Goal: Information Seeking & Learning: Learn about a topic

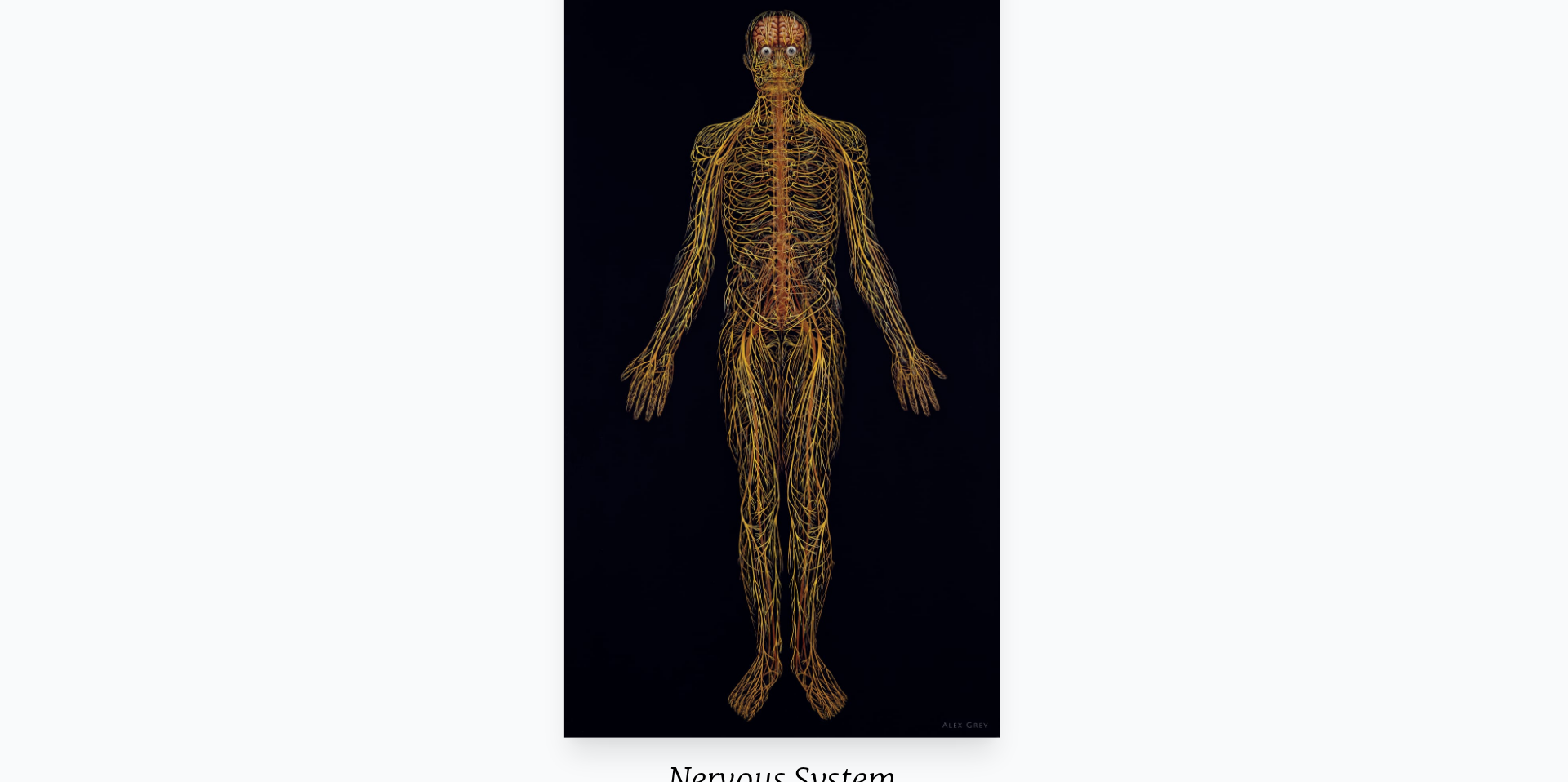
scroll to position [195, 0]
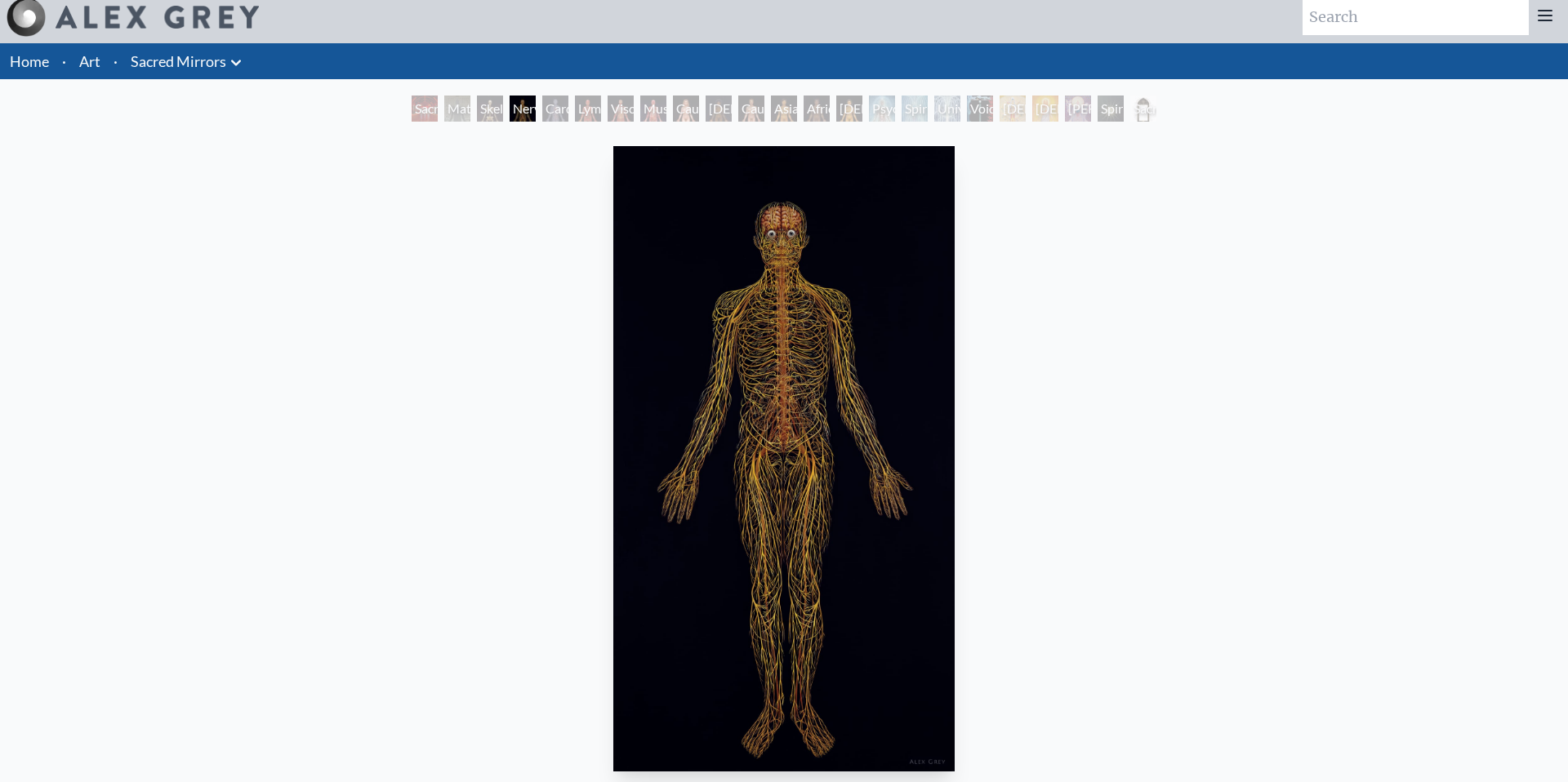
scroll to position [9, 0]
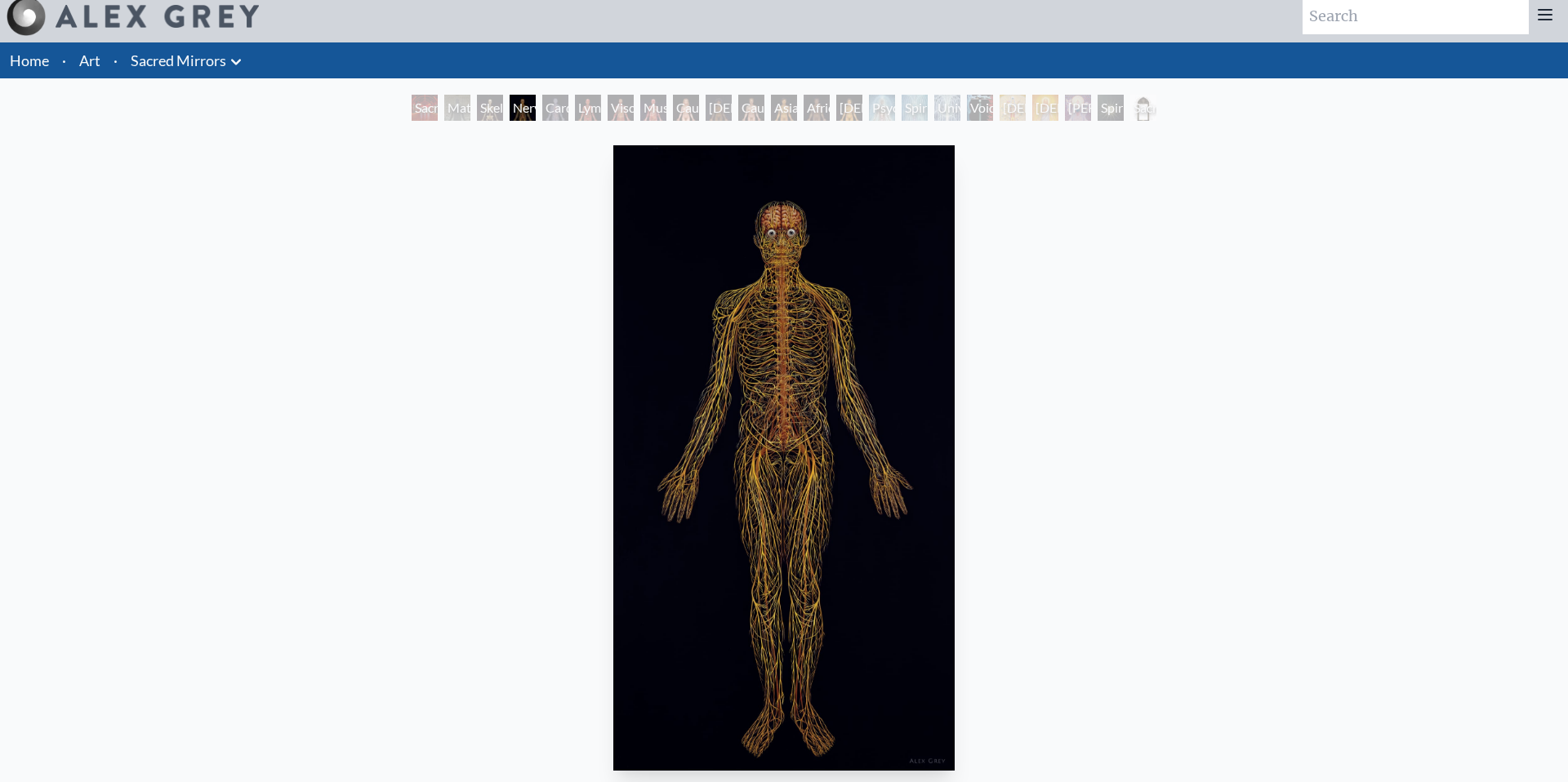
click at [555, 115] on div "Cardiovascular System" at bounding box center [556, 108] width 27 height 27
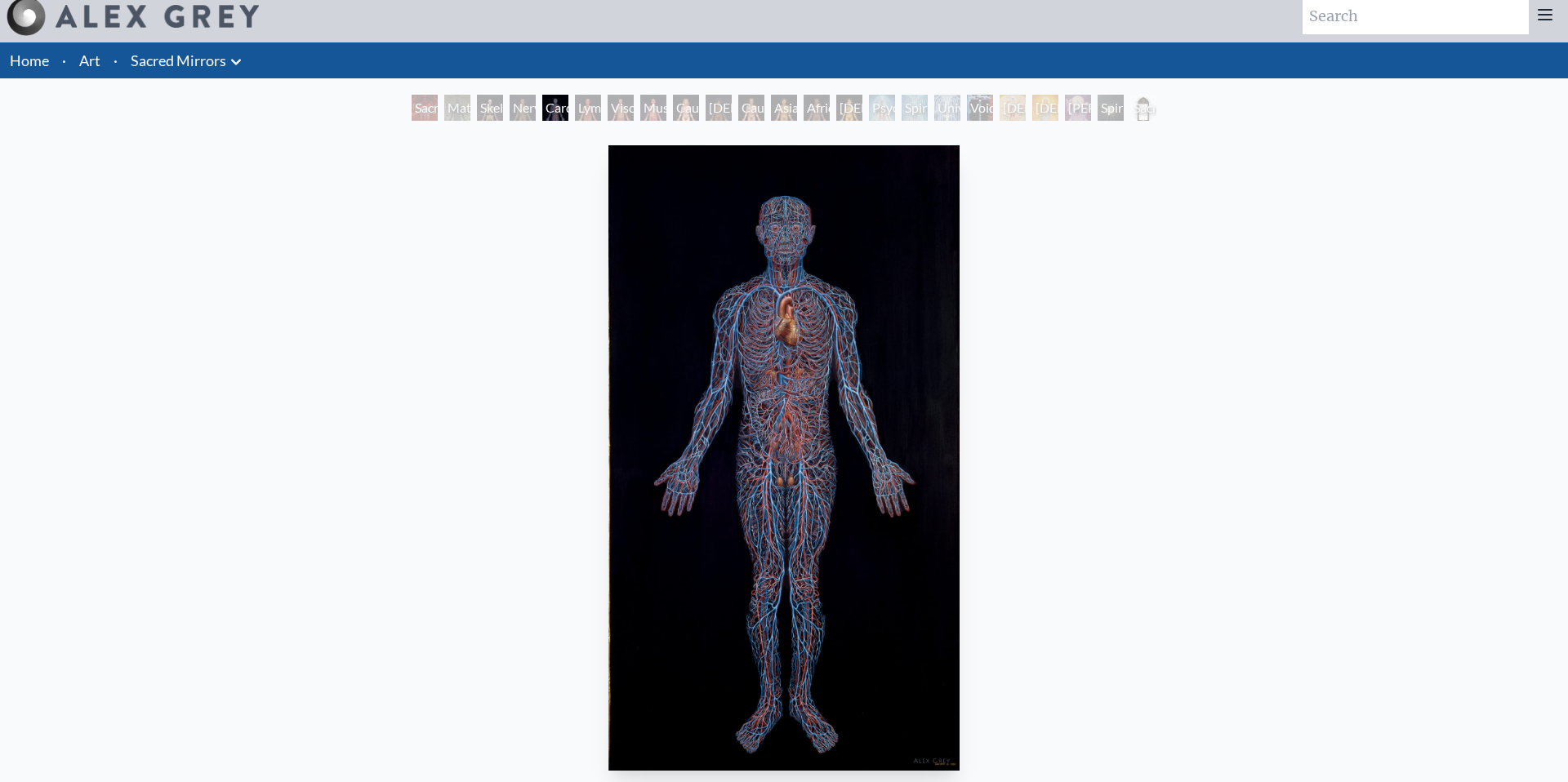
click at [633, 106] on div "Viscera" at bounding box center [621, 108] width 27 height 27
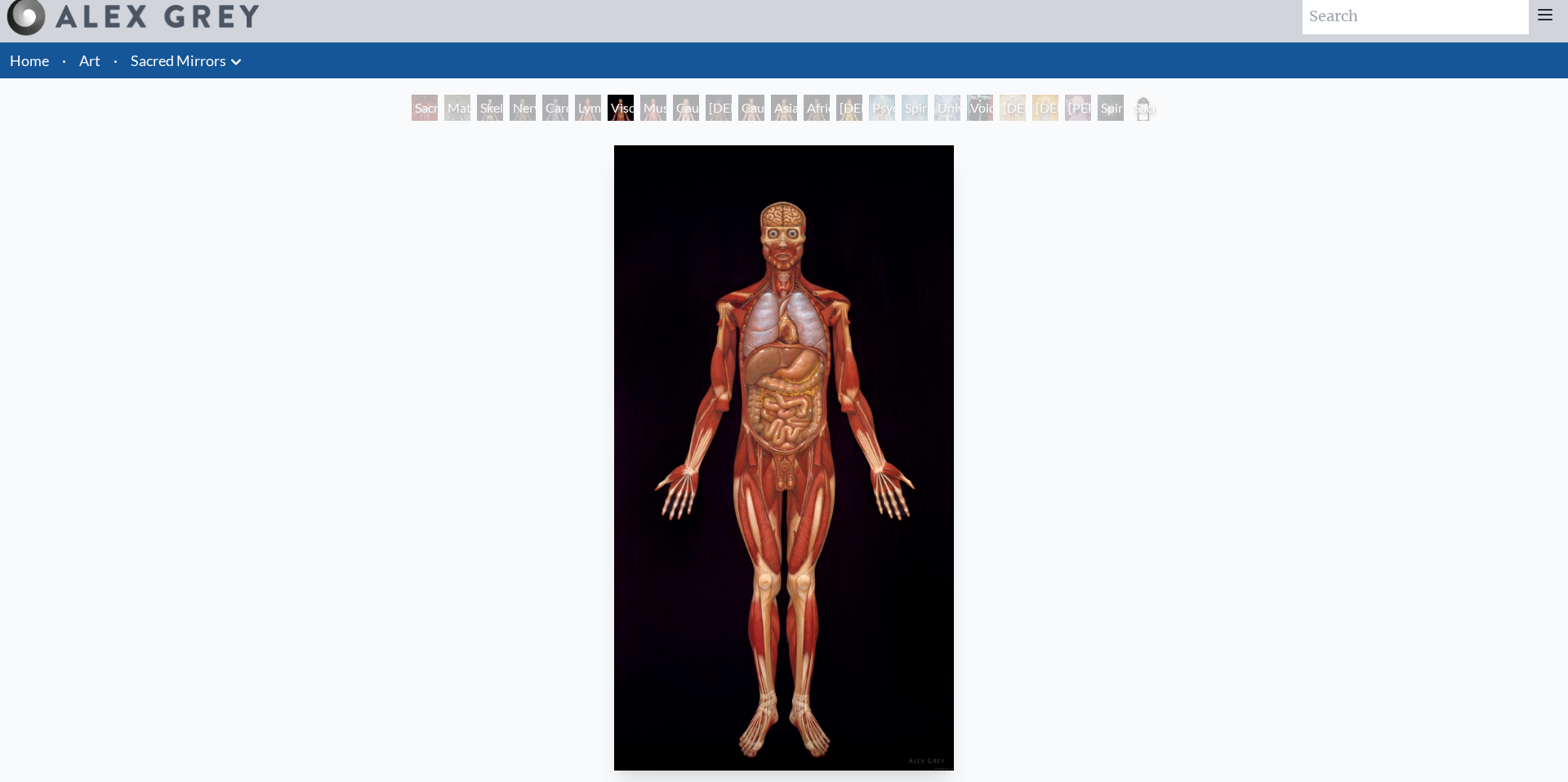
click at [647, 104] on div "Muscle System" at bounding box center [653, 108] width 27 height 27
click at [503, 104] on div "Skeletal System" at bounding box center [490, 108] width 27 height 27
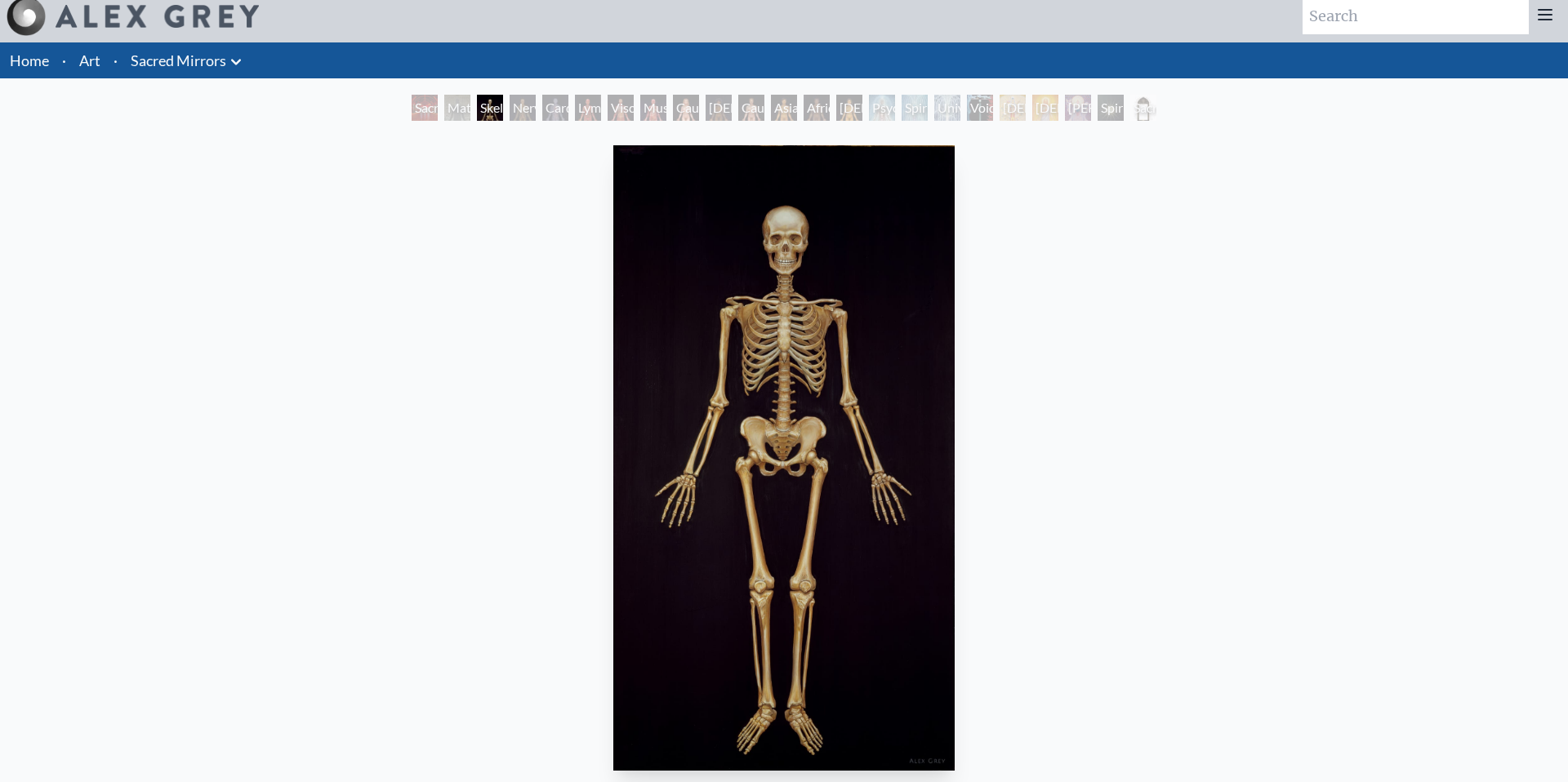
click at [444, 116] on div "Material World" at bounding box center [457, 108] width 27 height 27
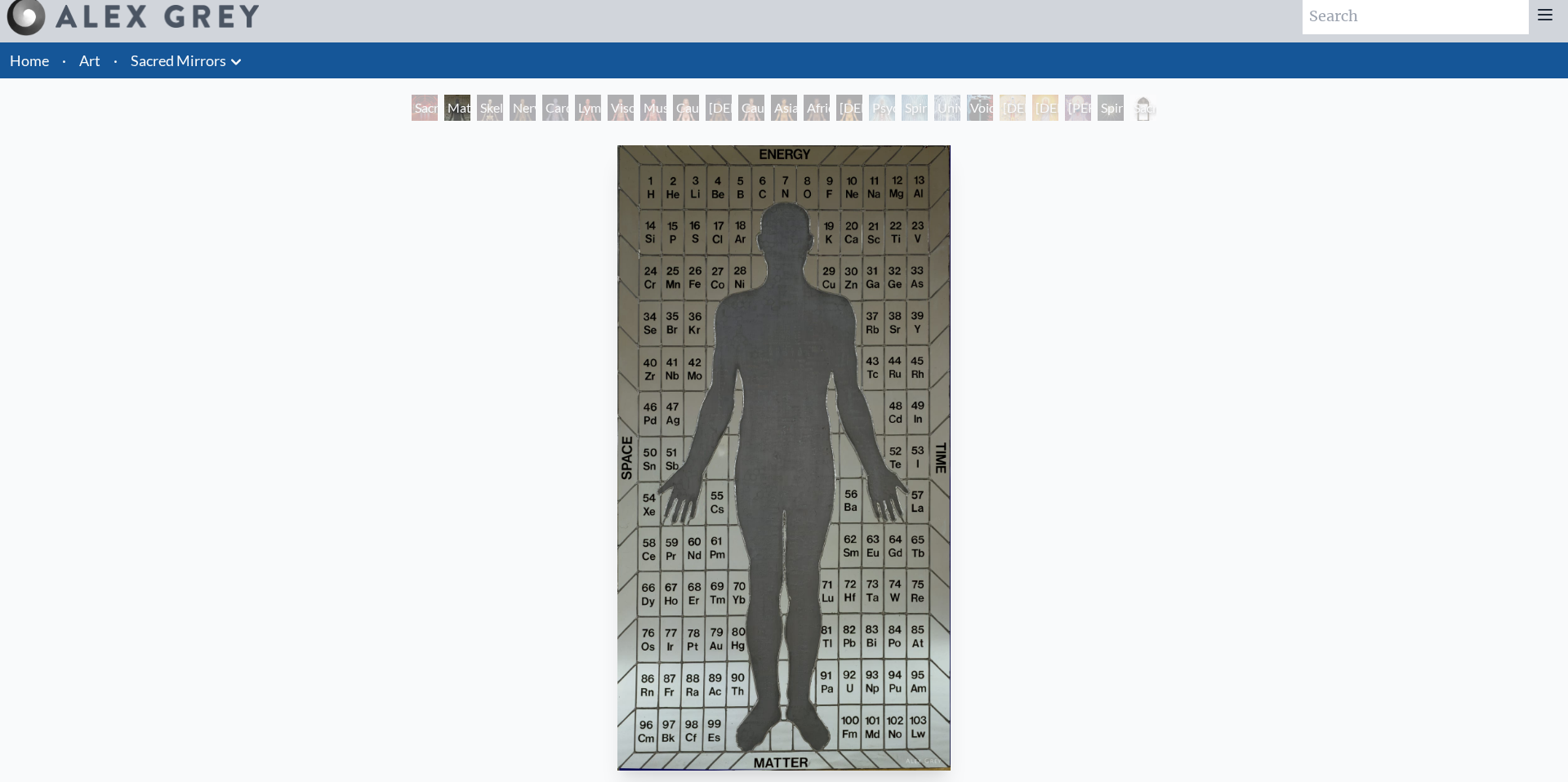
click at [425, 110] on div "Sacred Mirrors Room, [GEOGRAPHIC_DATA]" at bounding box center [425, 108] width 27 height 27
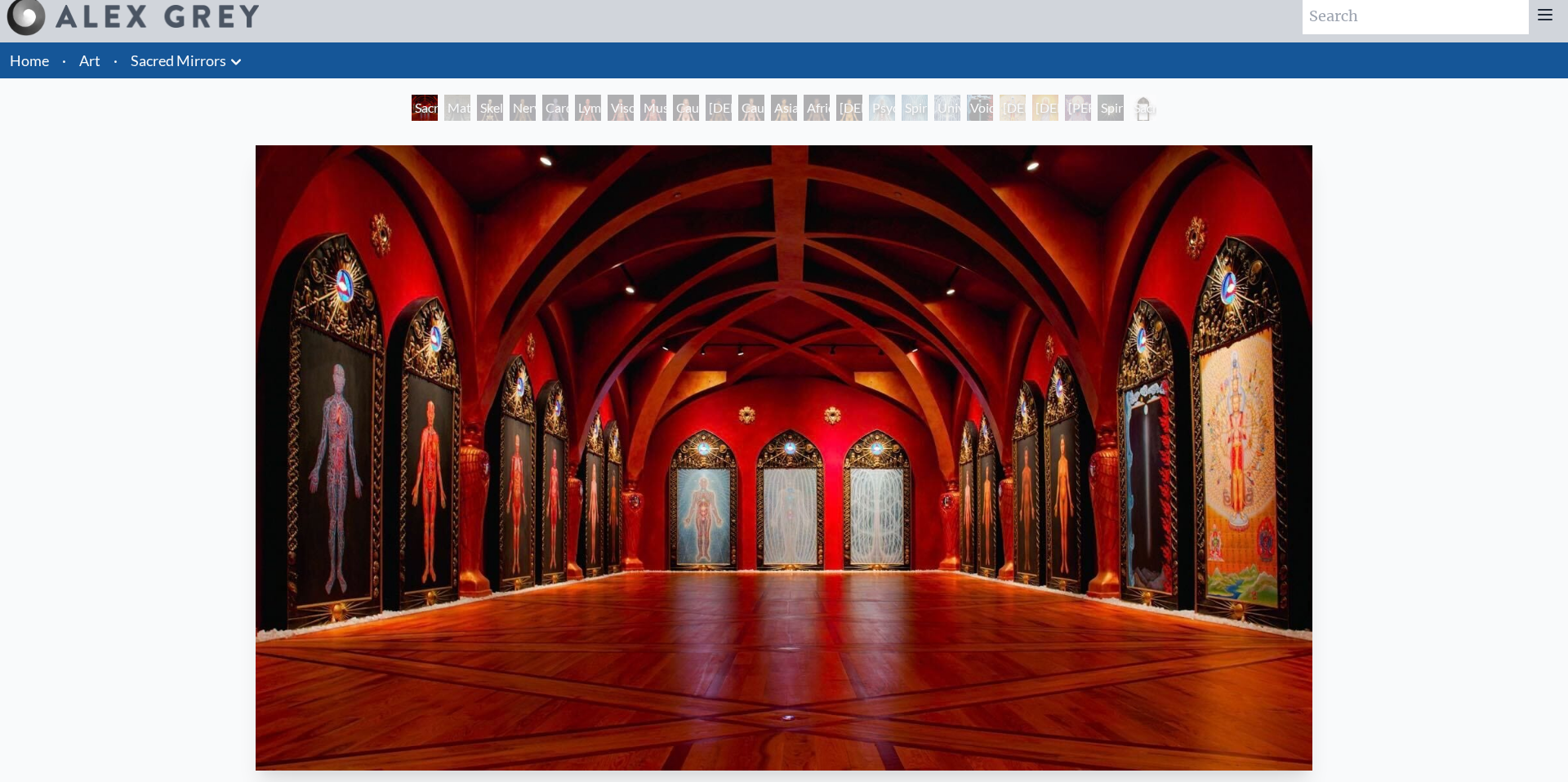
click at [749, 101] on div "Caucasian Man" at bounding box center [752, 108] width 27 height 27
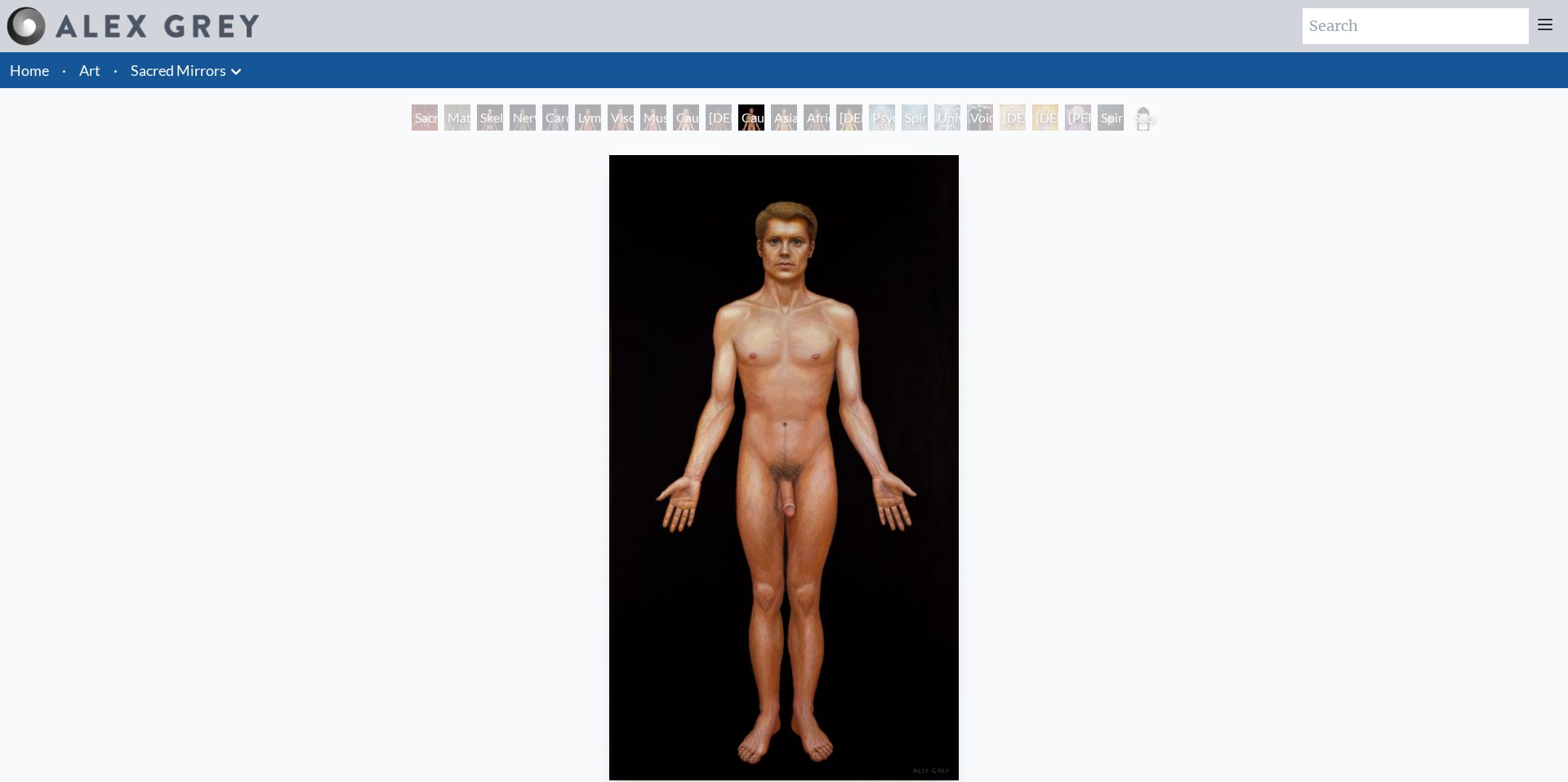
click at [820, 117] on div "African Man" at bounding box center [817, 117] width 27 height 27
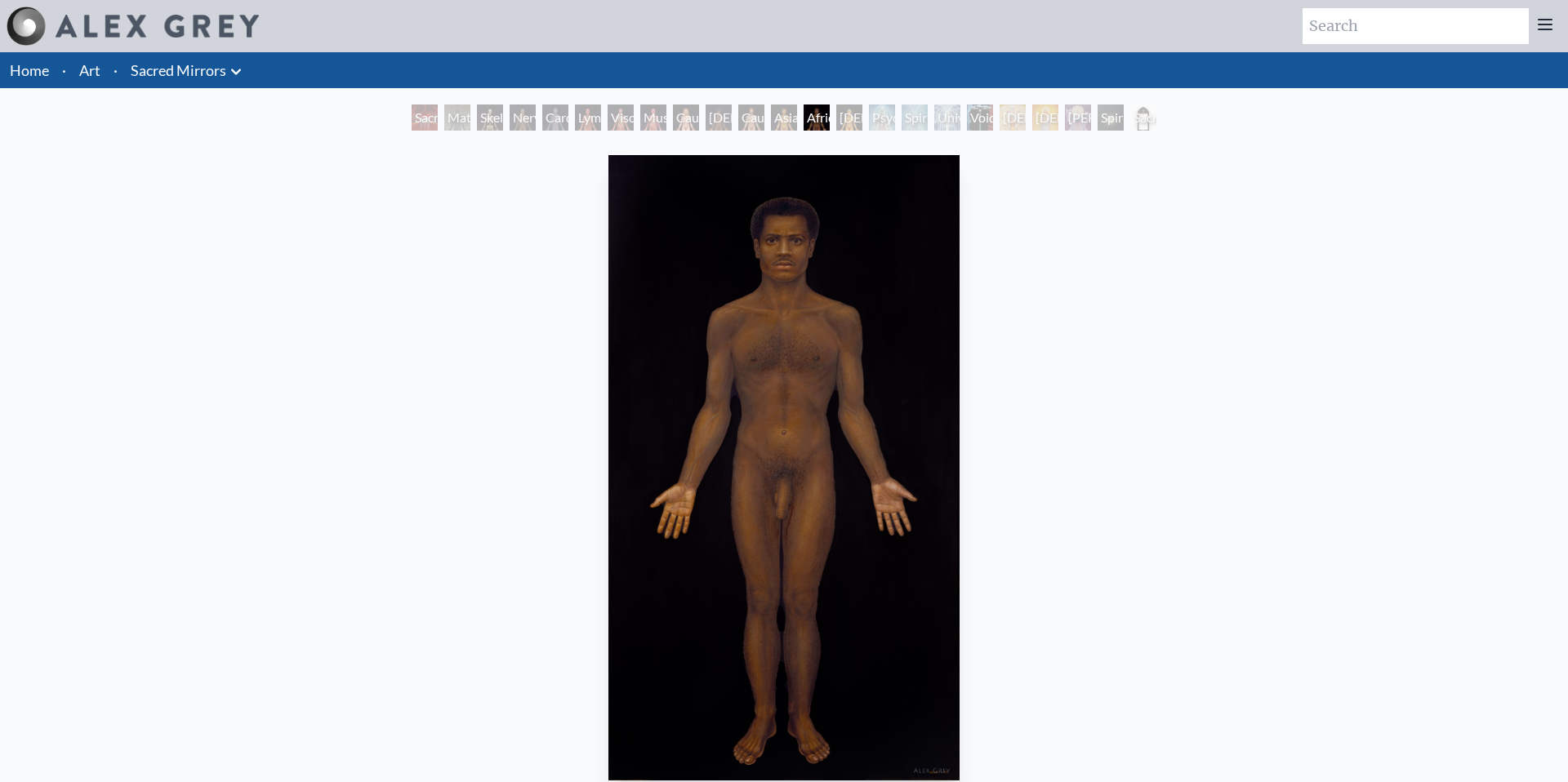
click at [977, 112] on div "Void Clear Light" at bounding box center [980, 117] width 27 height 27
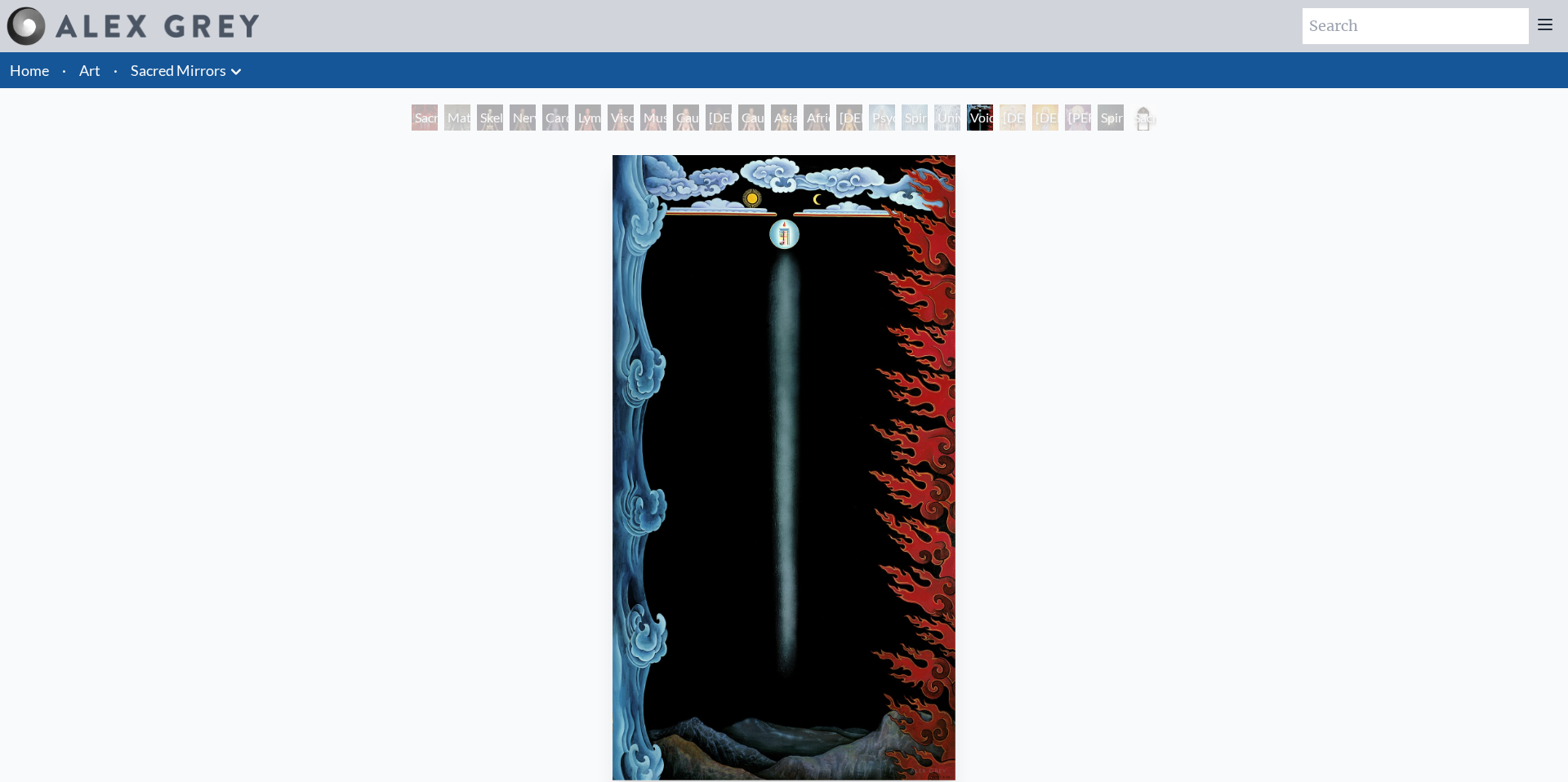
click at [902, 119] on div "Spiritual Energy System" at bounding box center [915, 117] width 27 height 27
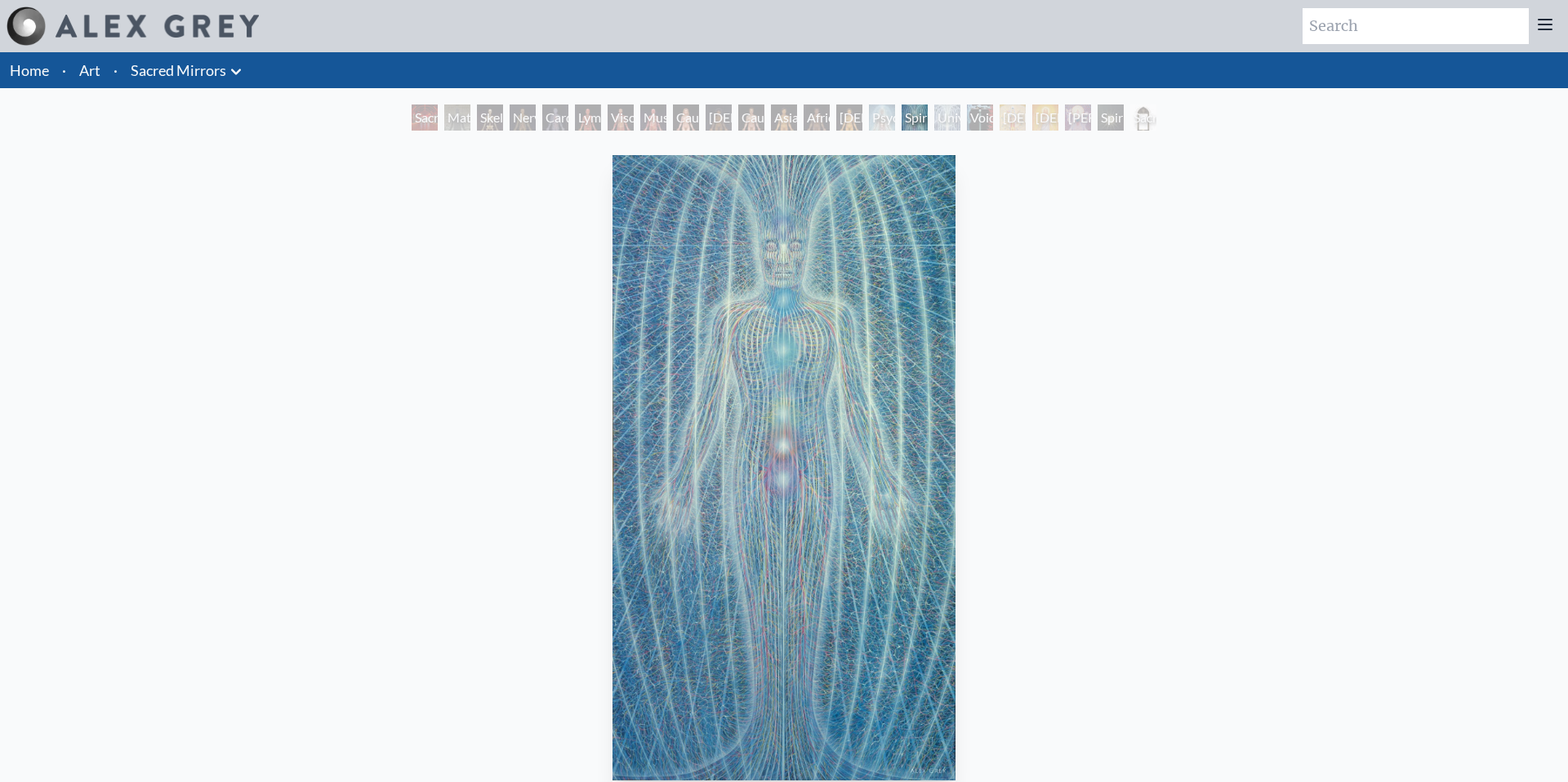
click at [1032, 122] on div "[DEMOGRAPHIC_DATA]" at bounding box center [1045, 117] width 27 height 27
